Goal: Information Seeking & Learning: Stay updated

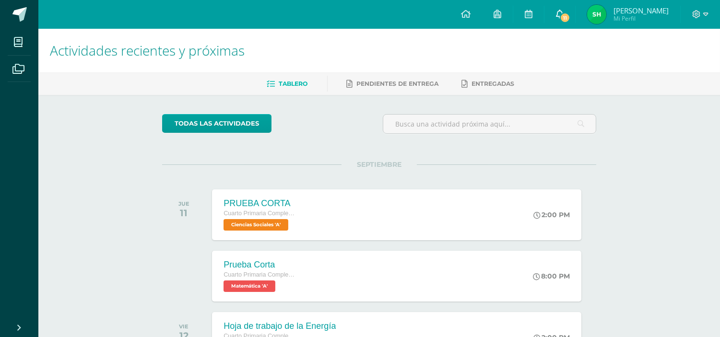
click at [569, 10] on link "11" at bounding box center [559, 14] width 31 height 29
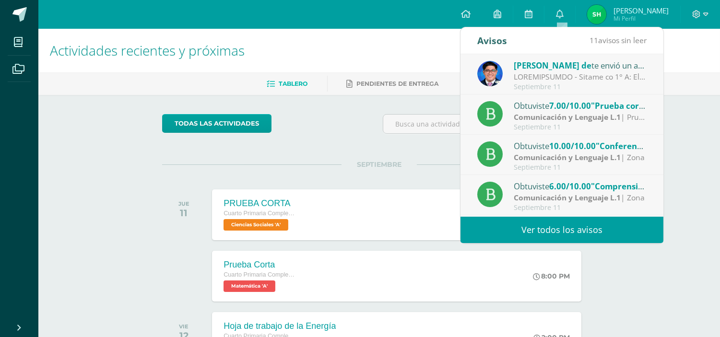
click at [492, 222] on link "Ver todos los avisos" at bounding box center [561, 230] width 203 height 26
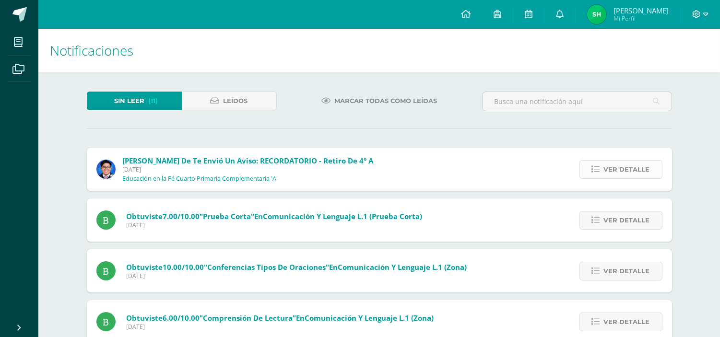
click at [605, 174] on span "Ver detalle" at bounding box center [627, 170] width 46 height 18
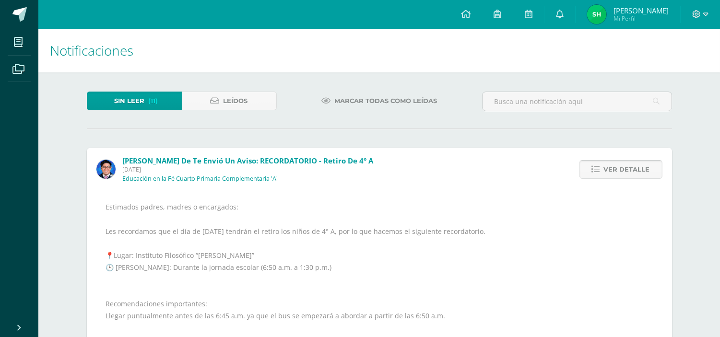
click at [595, 163] on link "Ver detalle" at bounding box center [620, 169] width 83 height 19
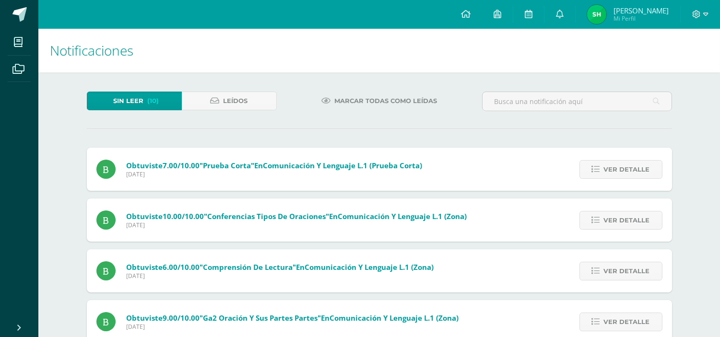
scroll to position [2, 0]
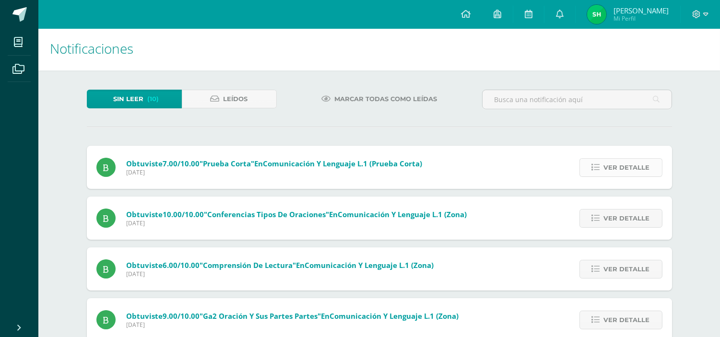
click at [615, 162] on span "Ver detalle" at bounding box center [627, 168] width 46 height 18
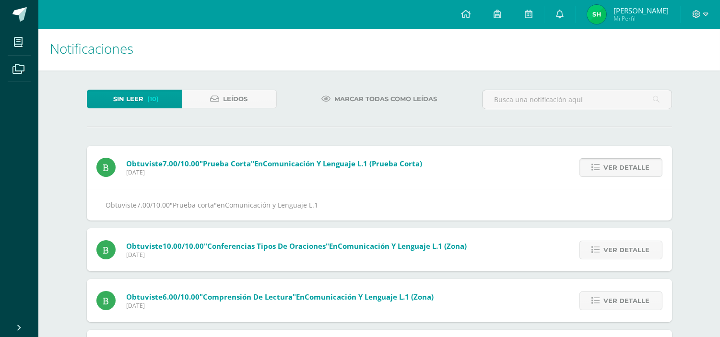
click at [619, 160] on span "Ver detalle" at bounding box center [627, 168] width 46 height 18
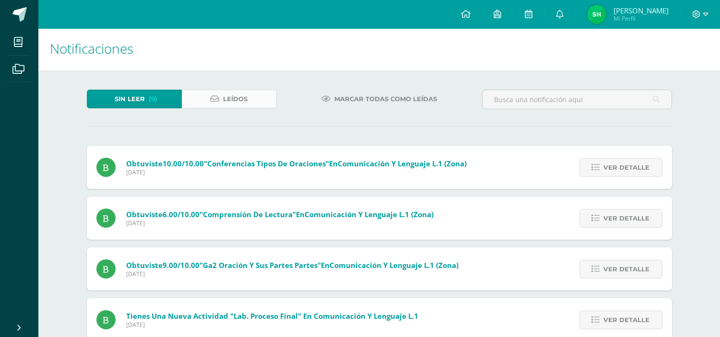
click at [242, 103] on span "Leídos" at bounding box center [235, 99] width 24 height 18
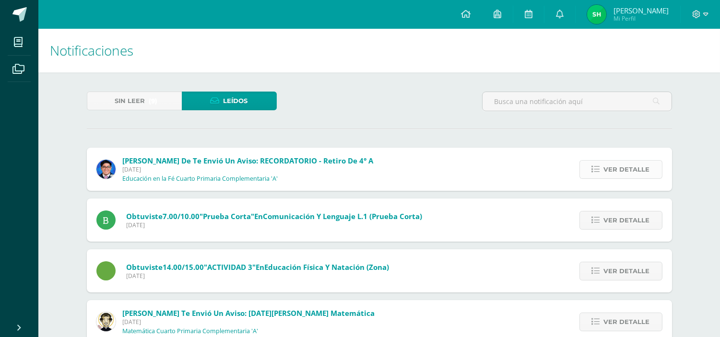
click at [598, 175] on link "Ver detalle" at bounding box center [620, 169] width 83 height 19
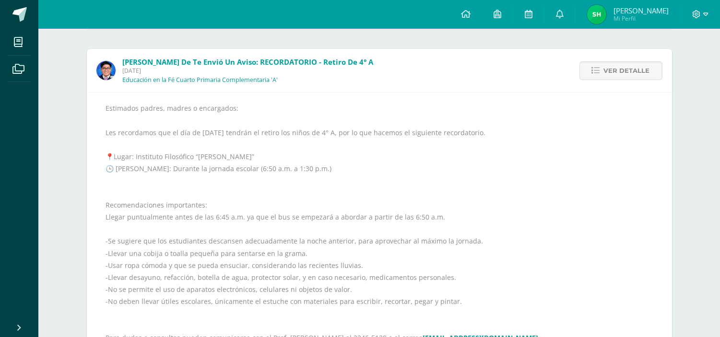
scroll to position [160, 0]
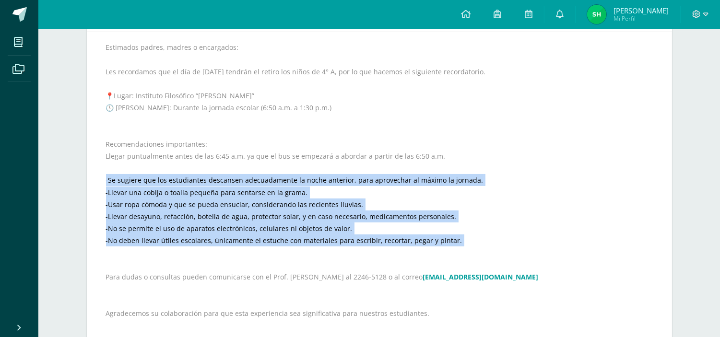
drag, startPoint x: 103, startPoint y: 178, endPoint x: 388, endPoint y: 250, distance: 294.1
click at [388, 250] on div "Estimados padres, madres o encargados: Les recordamos que el día de mañana tend…" at bounding box center [379, 186] width 585 height 310
click at [567, 211] on div "Estimados padres, madres o encargados: Les recordamos que el día de mañana tend…" at bounding box center [379, 186] width 547 height 290
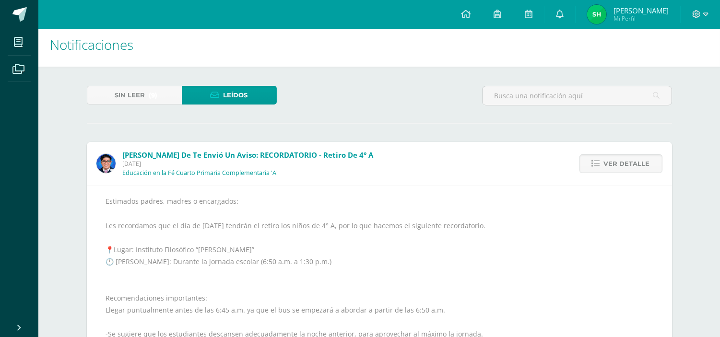
scroll to position [0, 0]
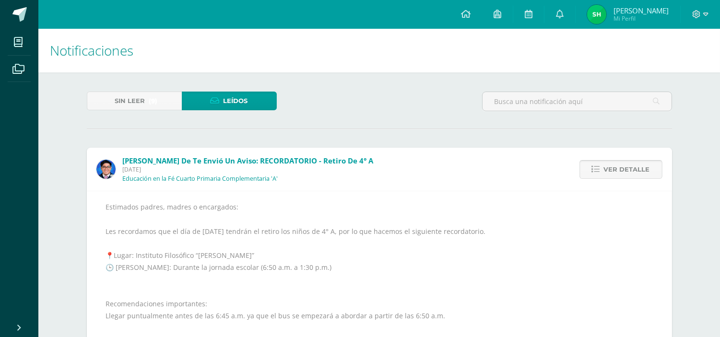
click at [623, 169] on span "Ver detalle" at bounding box center [627, 170] width 46 height 18
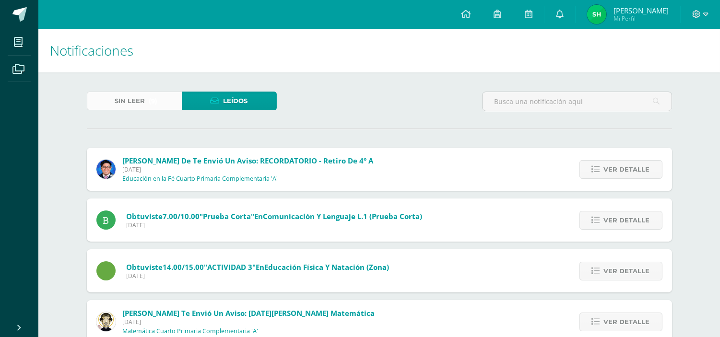
click at [122, 106] on span "Sin leer" at bounding box center [130, 101] width 30 height 18
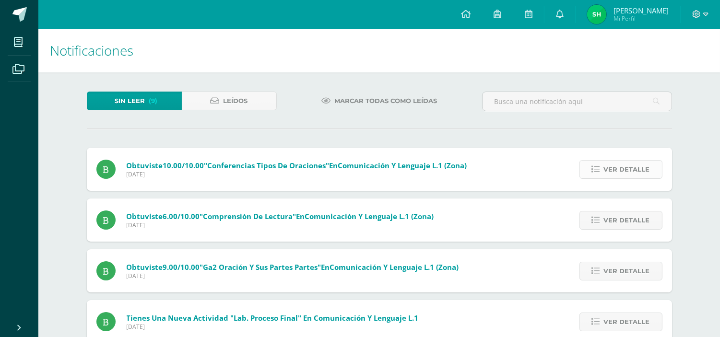
click at [602, 168] on link "Ver detalle" at bounding box center [620, 169] width 83 height 19
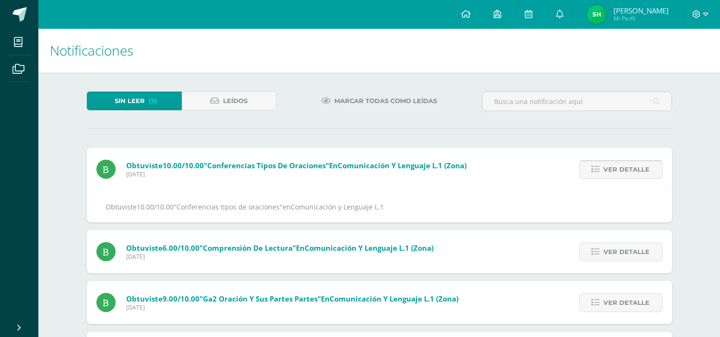
click at [602, 168] on link "Ver detalle" at bounding box center [620, 169] width 83 height 19
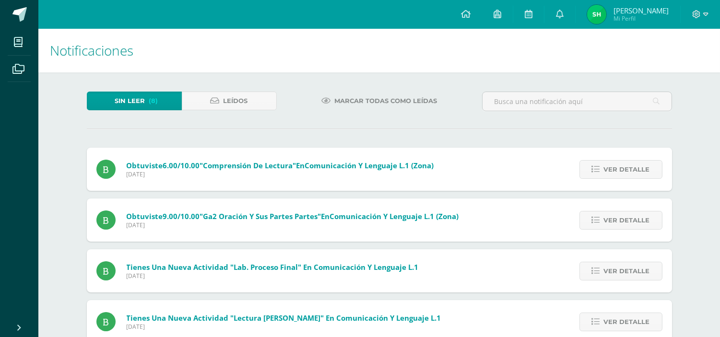
click at [602, 168] on link "Ver detalle" at bounding box center [620, 169] width 83 height 19
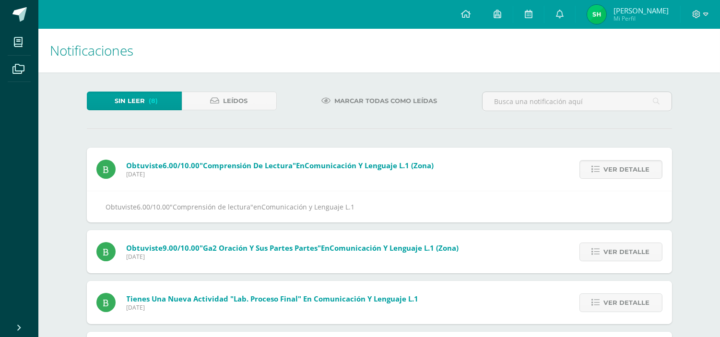
click at [602, 168] on link "Ver detalle" at bounding box center [620, 169] width 83 height 19
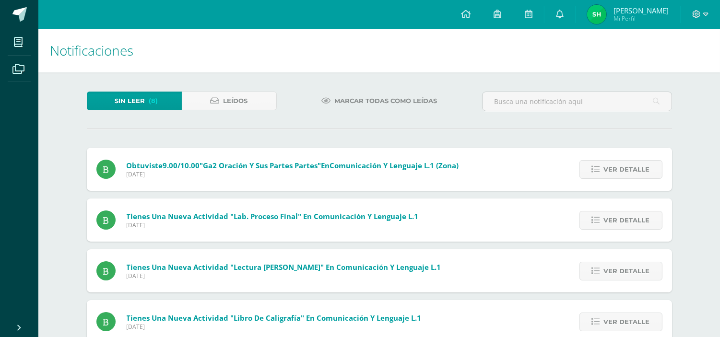
click at [602, 168] on link "Ver detalle" at bounding box center [620, 169] width 83 height 19
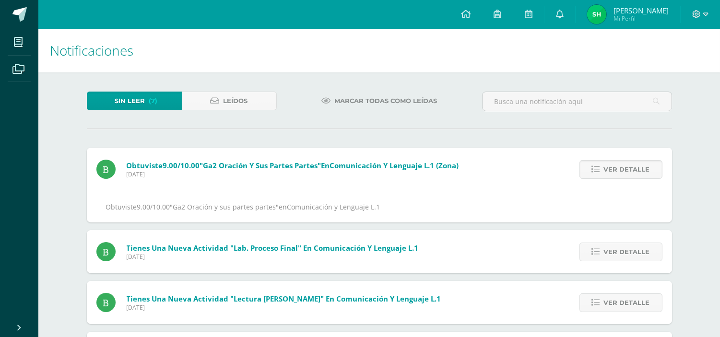
click at [602, 168] on link "Ver detalle" at bounding box center [620, 169] width 83 height 19
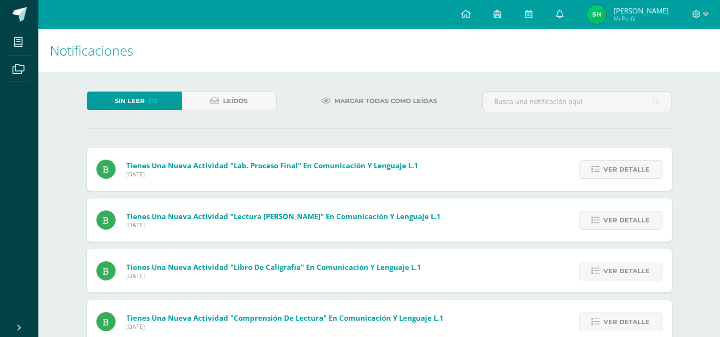
click at [602, 168] on link "Ver detalle" at bounding box center [620, 169] width 83 height 19
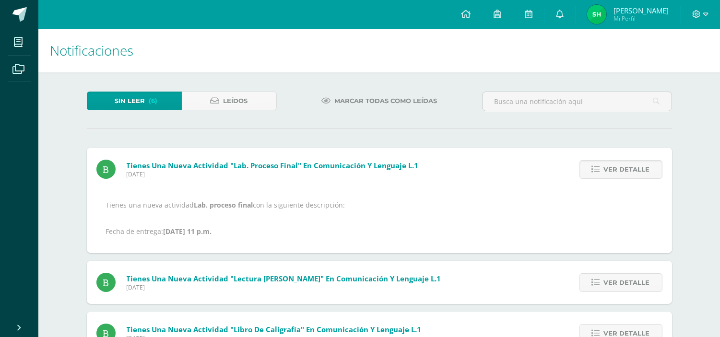
click at [602, 168] on link "Ver detalle" at bounding box center [620, 169] width 83 height 19
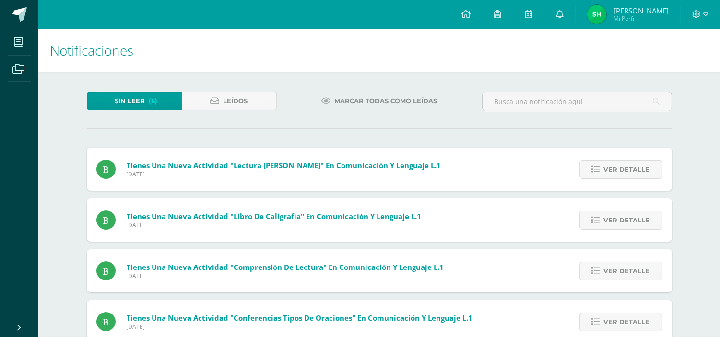
click at [602, 168] on link "Ver detalle" at bounding box center [620, 169] width 83 height 19
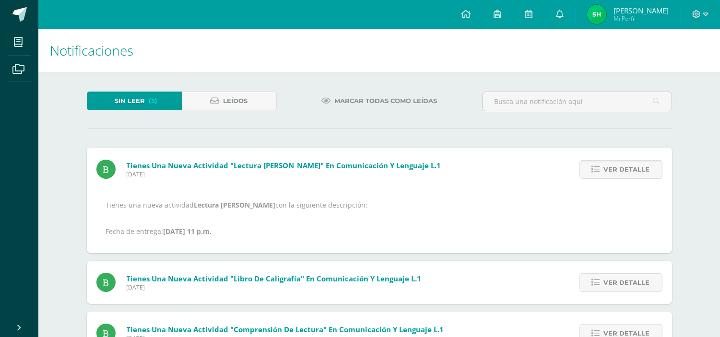
click at [602, 168] on link "Ver detalle" at bounding box center [620, 169] width 83 height 19
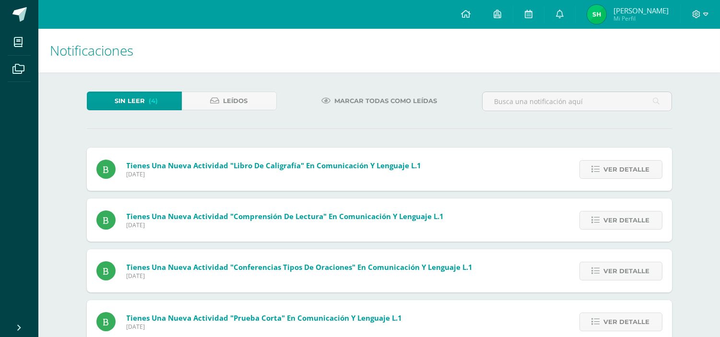
click at [602, 168] on link "Ver detalle" at bounding box center [620, 169] width 83 height 19
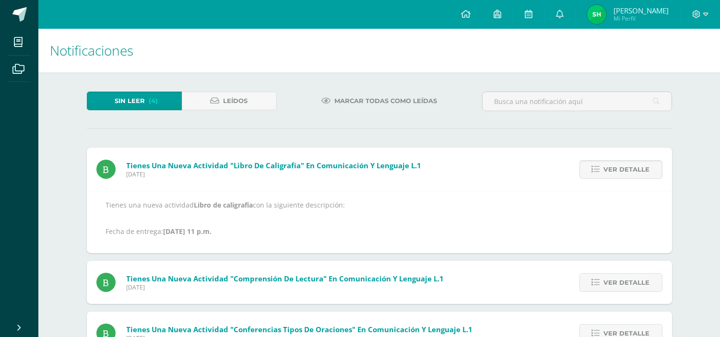
click at [602, 168] on link "Ver detalle" at bounding box center [620, 169] width 83 height 19
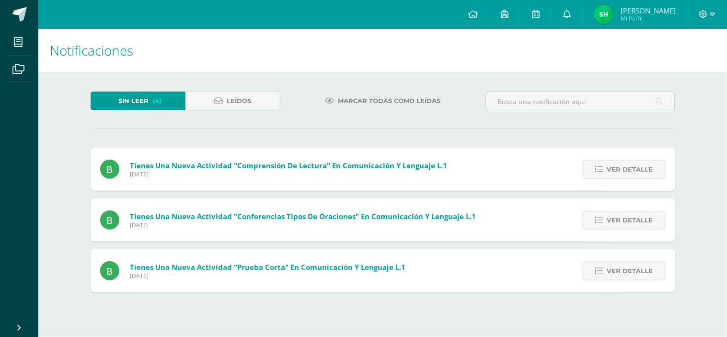
click at [602, 168] on icon at bounding box center [599, 169] width 8 height 8
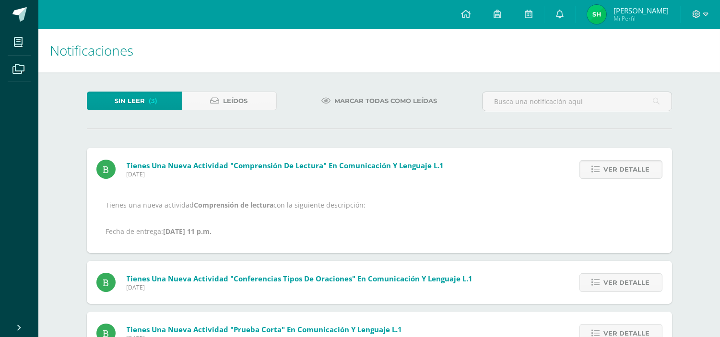
click at [602, 168] on link "Ver detalle" at bounding box center [620, 169] width 83 height 19
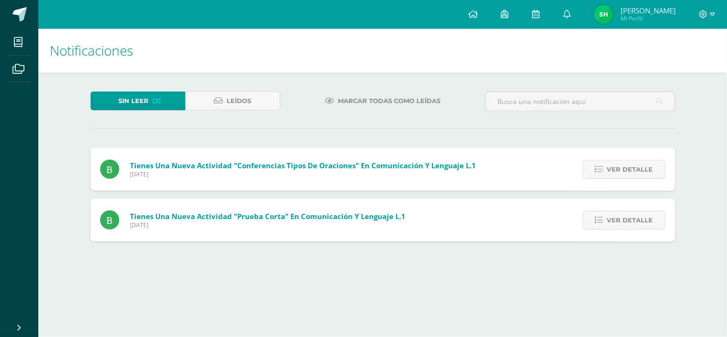
click at [602, 168] on icon at bounding box center [599, 169] width 8 height 8
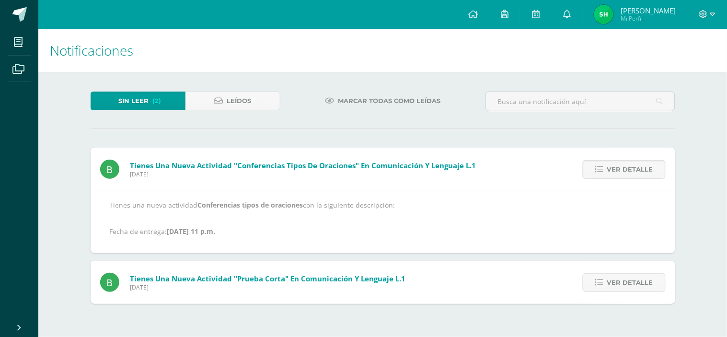
click at [602, 168] on icon at bounding box center [599, 169] width 8 height 8
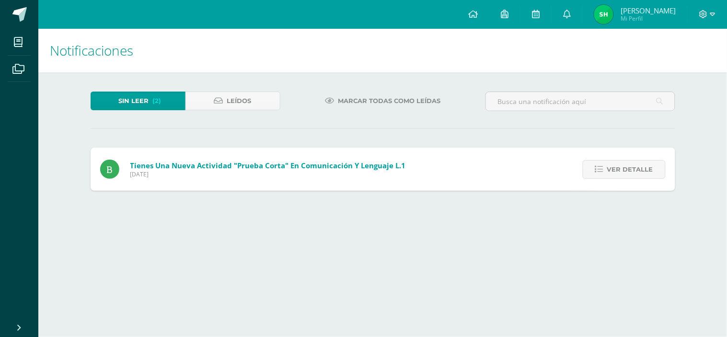
click at [602, 168] on icon at bounding box center [599, 169] width 8 height 8
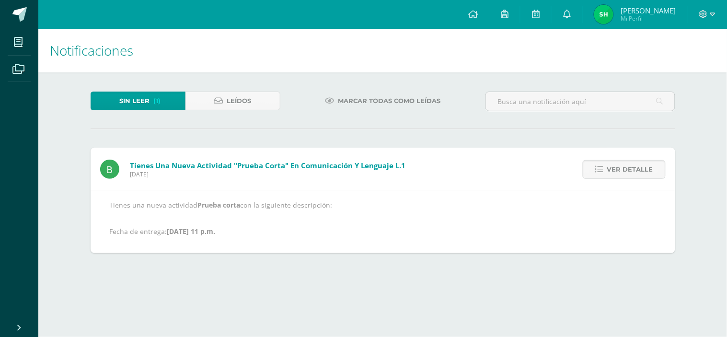
click at [602, 168] on icon at bounding box center [599, 169] width 8 height 8
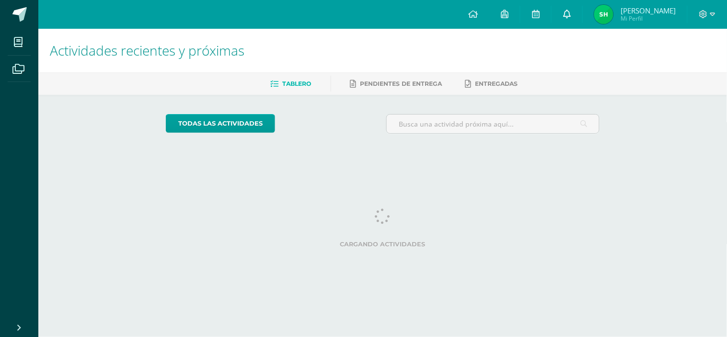
click at [573, 7] on link at bounding box center [567, 14] width 31 height 29
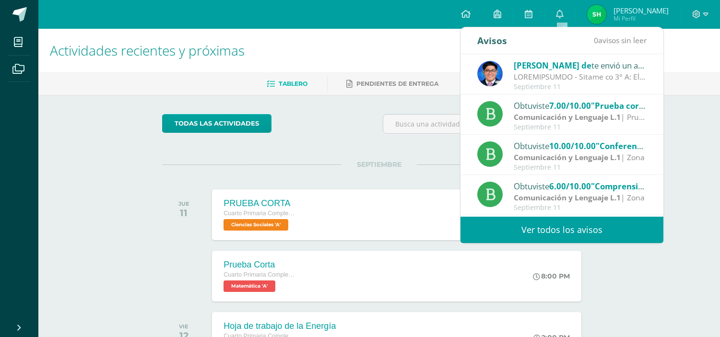
click at [589, 226] on link "Ver todos los avisos" at bounding box center [561, 230] width 203 height 26
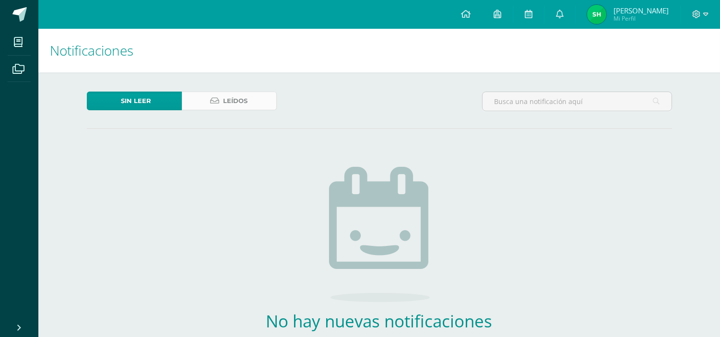
click at [222, 103] on link "Leídos" at bounding box center [229, 101] width 95 height 19
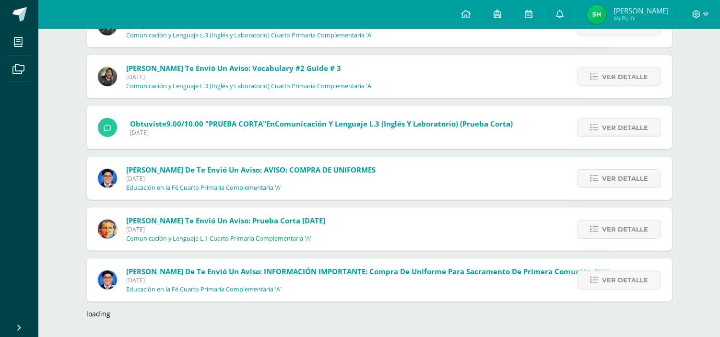
scroll to position [1310, 0]
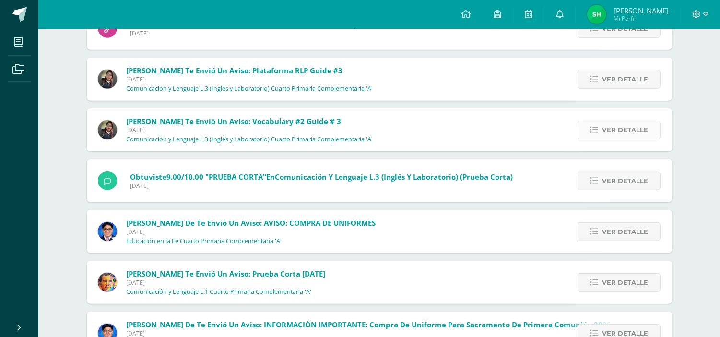
click at [616, 132] on span "Ver detalle" at bounding box center [625, 130] width 46 height 18
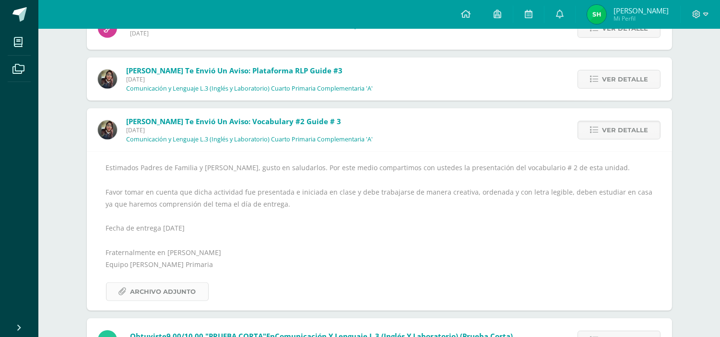
click at [146, 291] on span "Archivo Adjunto" at bounding box center [163, 292] width 66 height 18
